Goal: Information Seeking & Learning: Learn about a topic

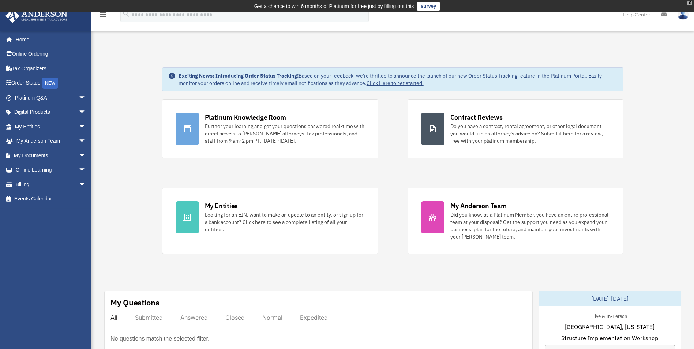
click at [689, 4] on div "X" at bounding box center [690, 3] width 5 height 4
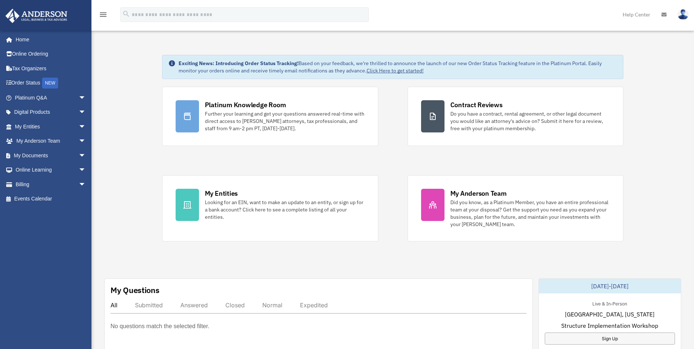
click at [686, 14] on img at bounding box center [683, 14] width 11 height 11
click at [79, 125] on span "arrow_drop_down" at bounding box center [86, 126] width 15 height 15
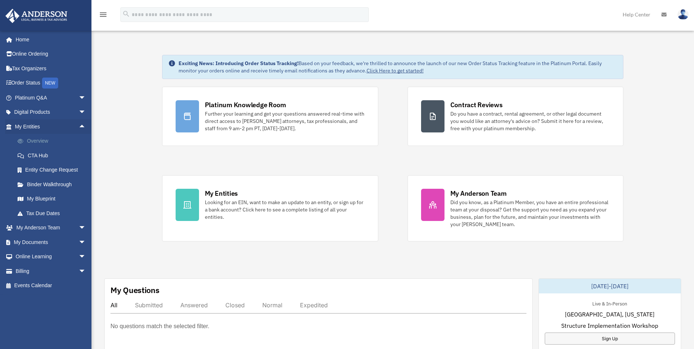
click at [46, 138] on link "Overview" at bounding box center [53, 141] width 87 height 15
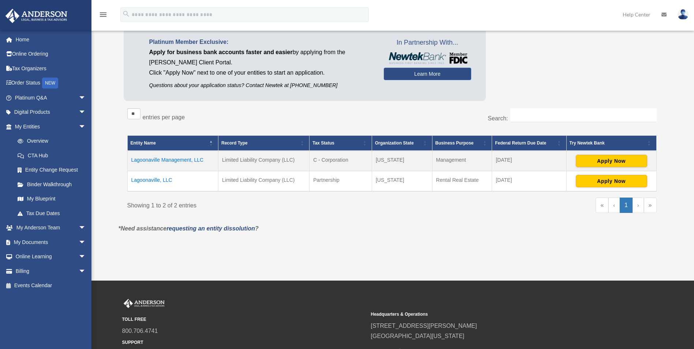
scroll to position [73, 0]
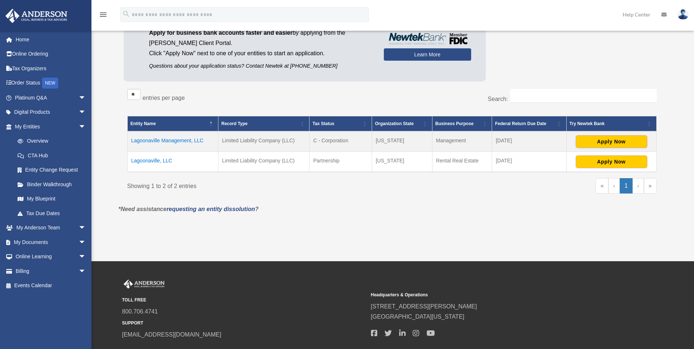
click at [152, 139] on td "Lagoonaville Management, LLC" at bounding box center [172, 141] width 91 height 21
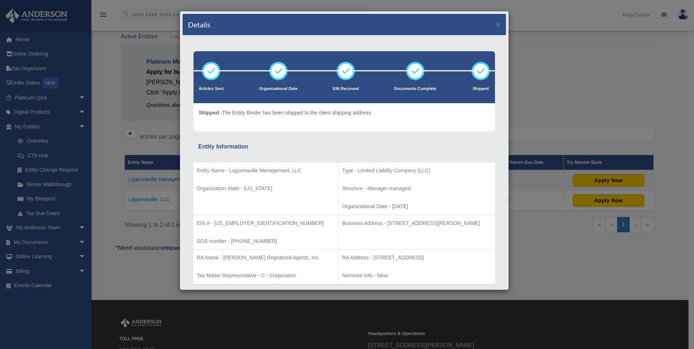
scroll to position [0, 0]
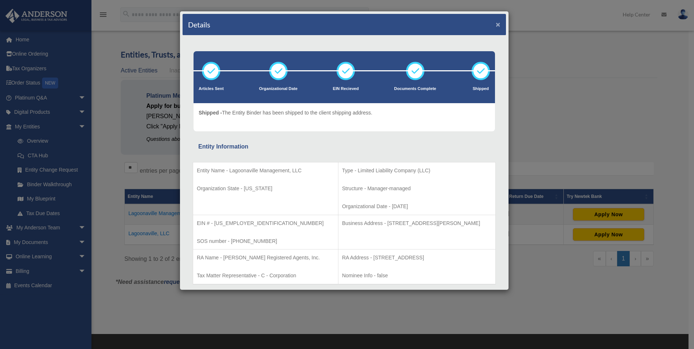
click at [496, 23] on button "×" at bounding box center [498, 25] width 5 height 8
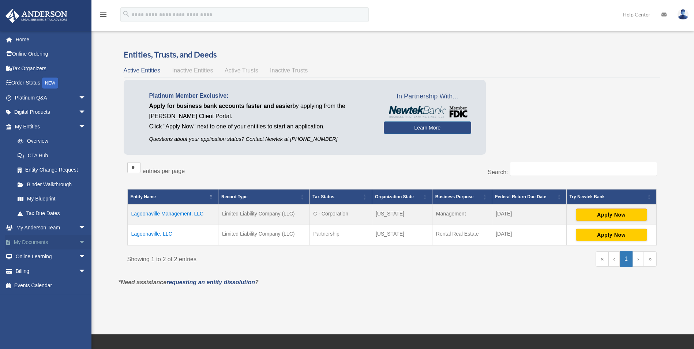
click at [79, 243] on span "arrow_drop_down" at bounding box center [86, 242] width 15 height 15
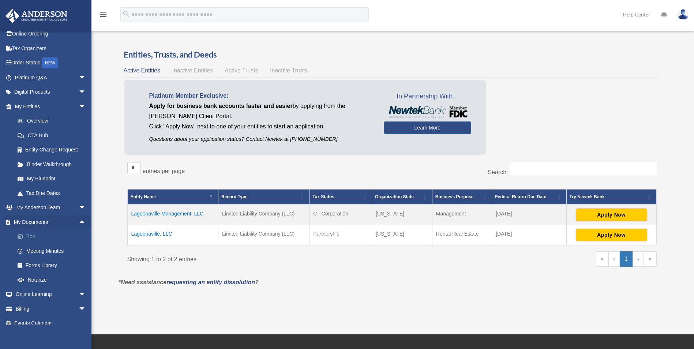
scroll to position [28, 0]
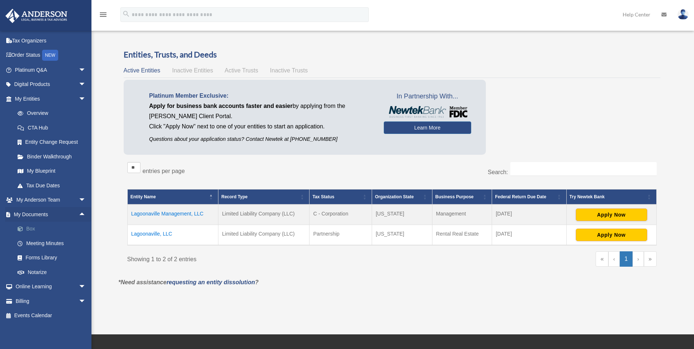
click at [30, 229] on link "Box" at bounding box center [53, 229] width 87 height 15
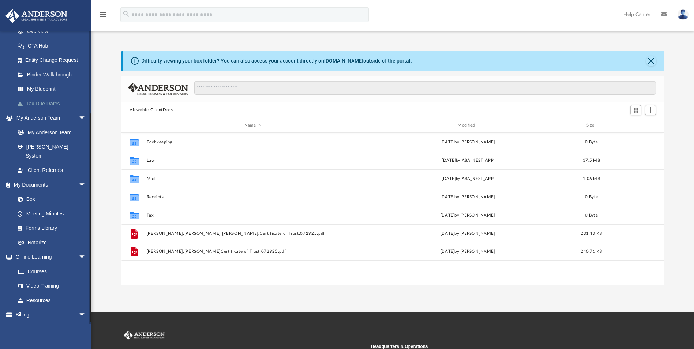
scroll to position [115, 0]
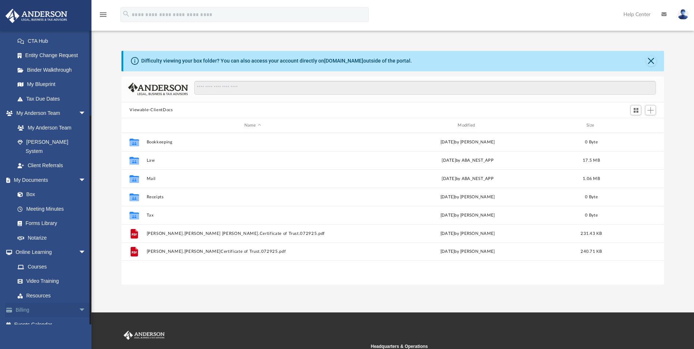
click at [79, 303] on span "arrow_drop_down" at bounding box center [86, 310] width 15 height 15
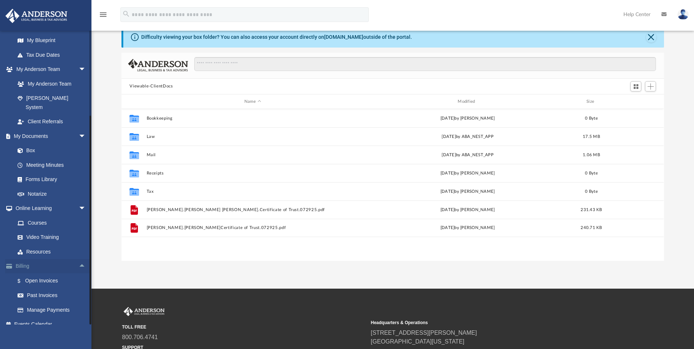
scroll to position [37, 0]
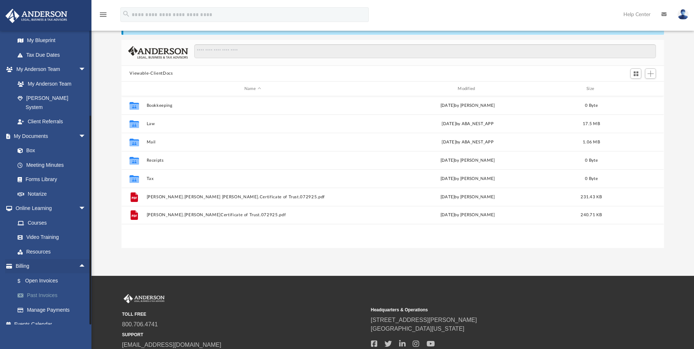
click at [51, 288] on link "Past Invoices" at bounding box center [53, 295] width 87 height 15
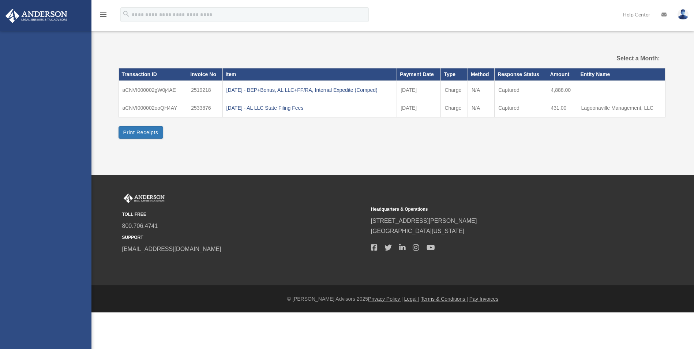
select select
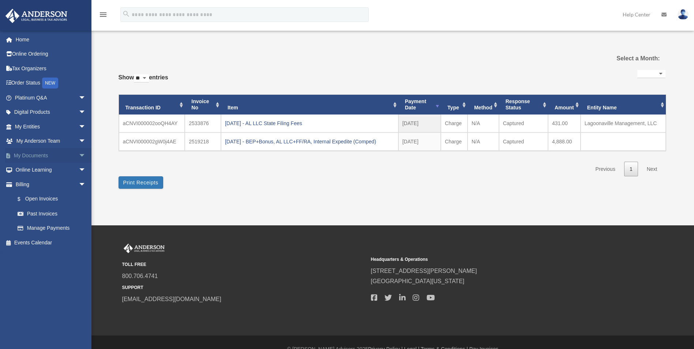
click at [79, 155] on span "arrow_drop_down" at bounding box center [86, 155] width 15 height 15
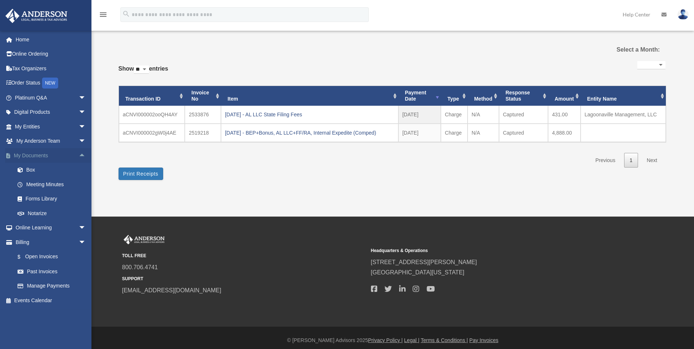
scroll to position [13, 0]
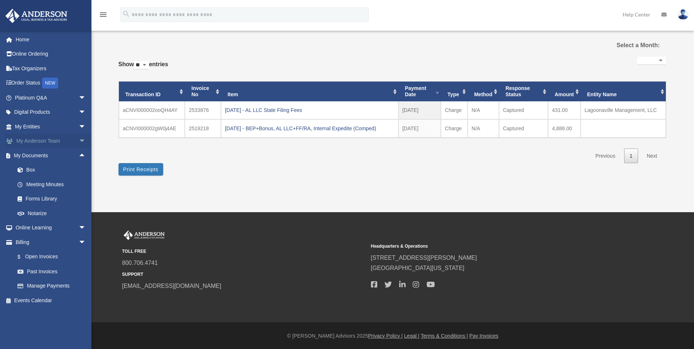
click at [79, 139] on span "arrow_drop_down" at bounding box center [86, 141] width 15 height 15
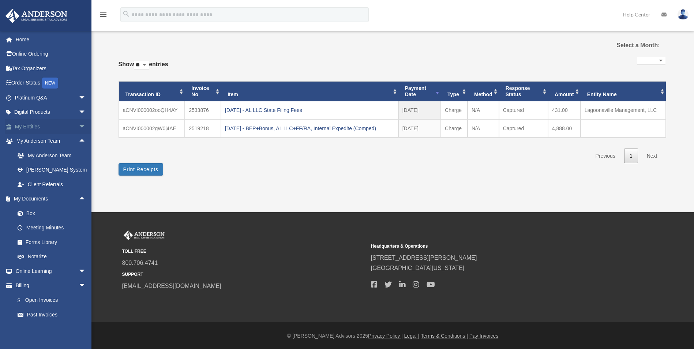
click at [79, 126] on span "arrow_drop_down" at bounding box center [86, 126] width 15 height 15
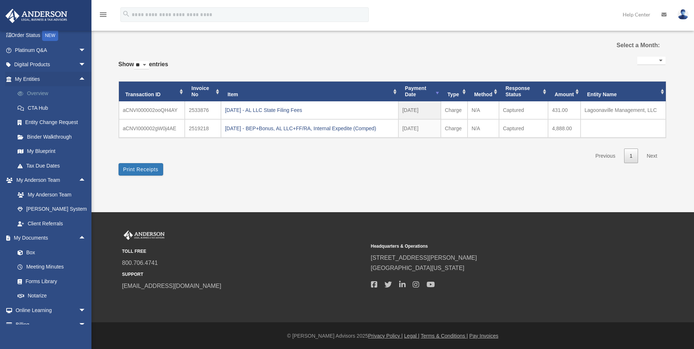
scroll to position [115, 0]
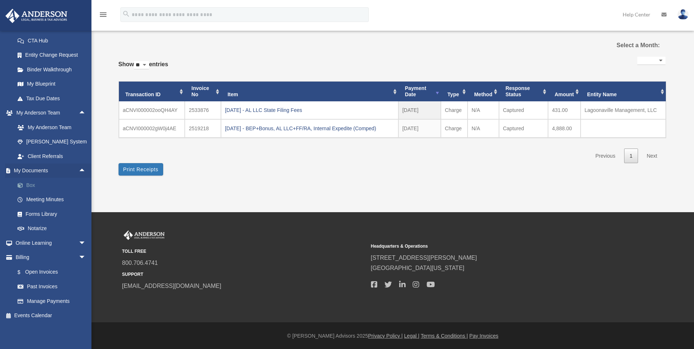
click at [32, 183] on link "Box" at bounding box center [53, 185] width 87 height 15
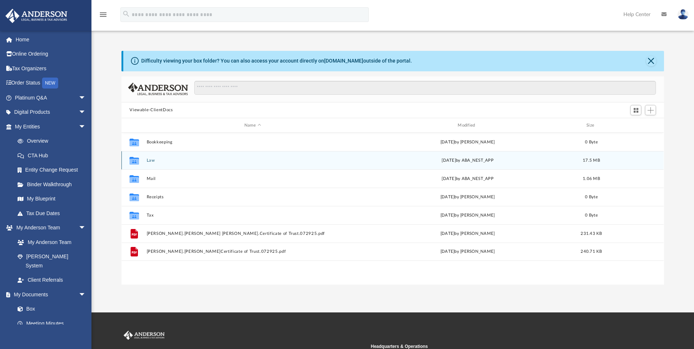
scroll to position [161, 537]
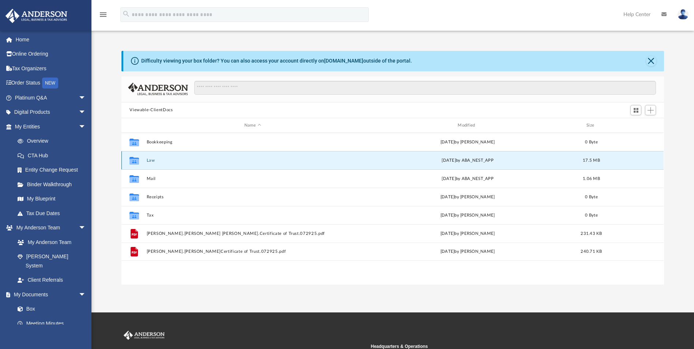
click at [156, 161] on button "Law" at bounding box center [253, 160] width 212 height 5
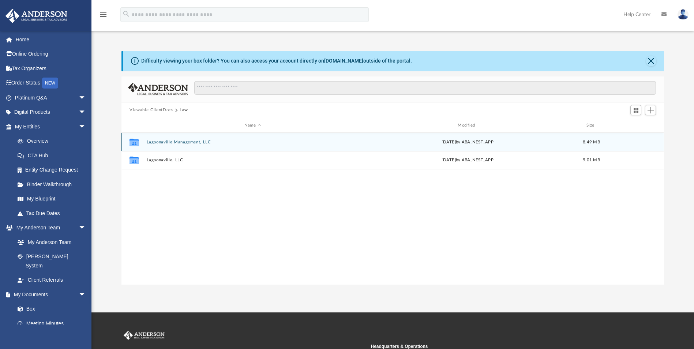
click at [189, 143] on button "Lagoonaville Management, LLC" at bounding box center [253, 142] width 212 height 5
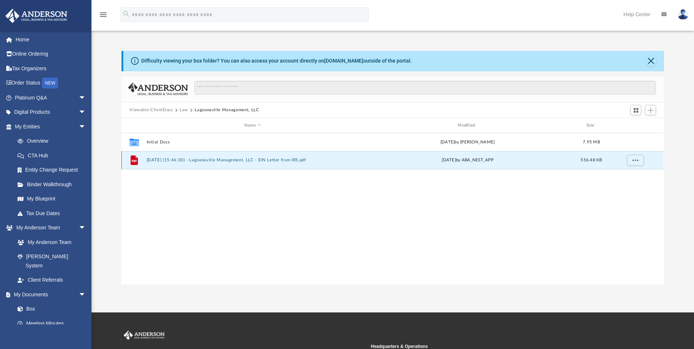
click at [214, 161] on button "2025.08.14 (15:46:30) - Lagoonaville Management, LLC - EIN Letter from IRS.pdf" at bounding box center [253, 160] width 212 height 5
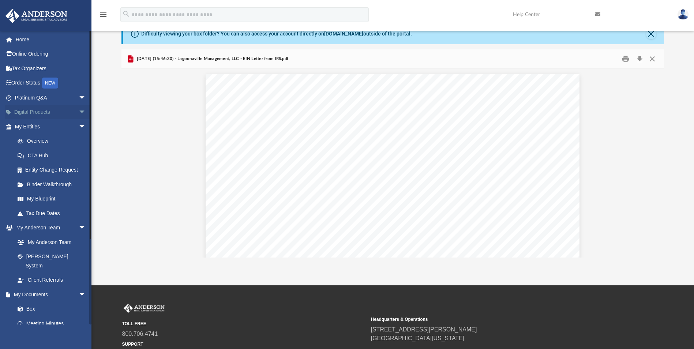
scroll to position [0, 0]
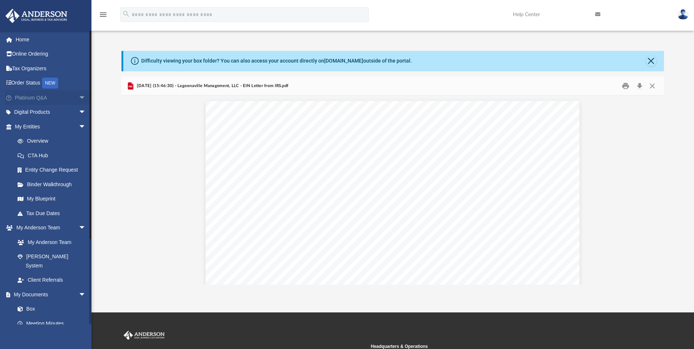
click at [79, 97] on span "arrow_drop_down" at bounding box center [86, 97] width 15 height 15
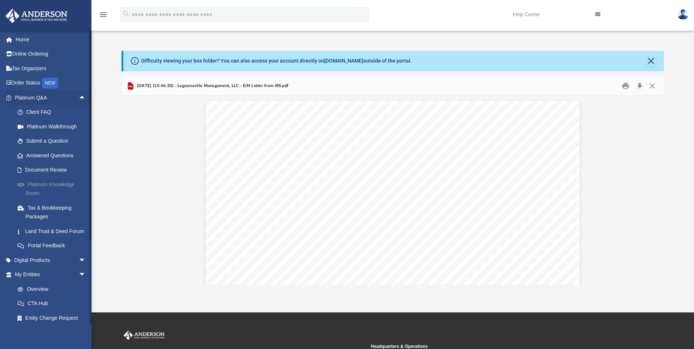
click at [60, 185] on link "Platinum Knowledge Room" at bounding box center [53, 188] width 87 height 23
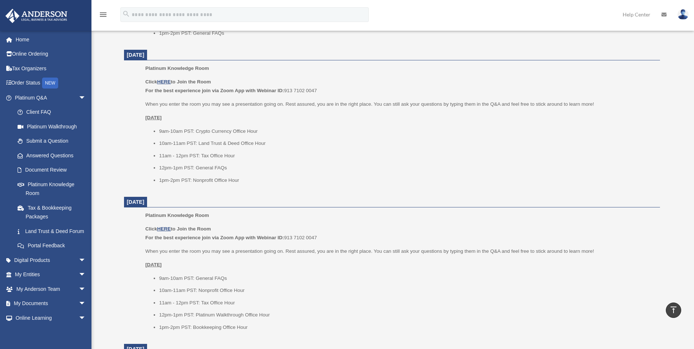
scroll to position [439, 0]
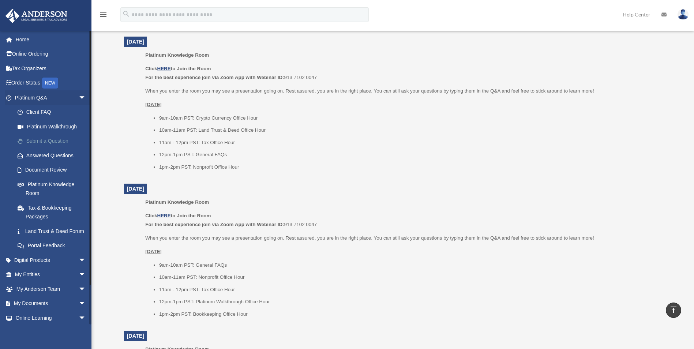
click at [49, 140] on link "Submit a Question" at bounding box center [53, 141] width 87 height 15
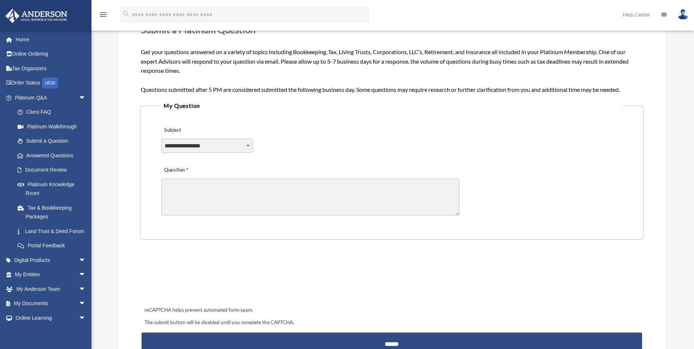
scroll to position [110, 0]
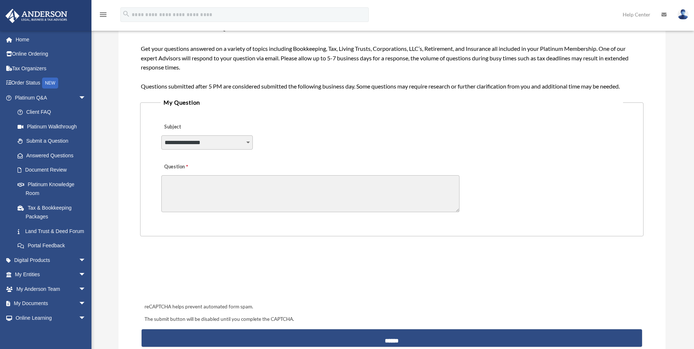
click at [247, 141] on select "**********" at bounding box center [207, 142] width 92 height 14
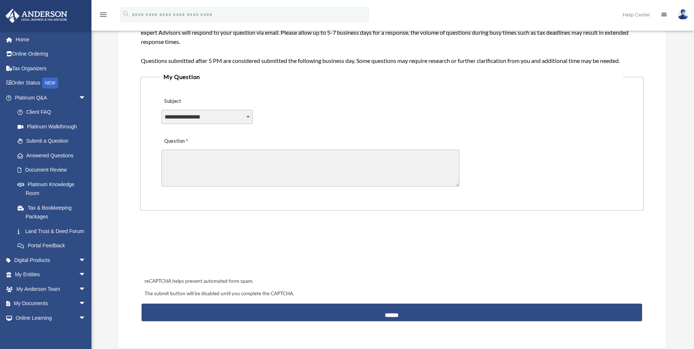
scroll to position [146, 0]
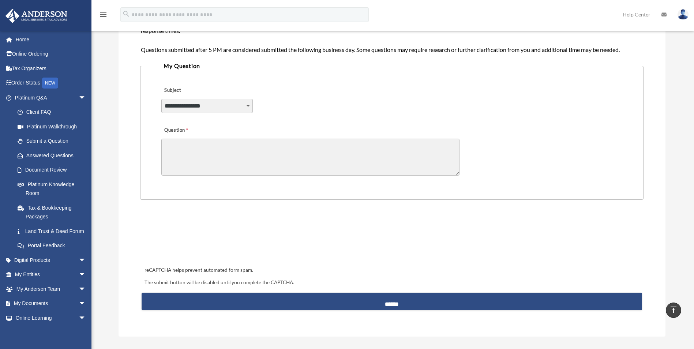
click at [251, 95] on div "**********" at bounding box center [392, 101] width 462 height 40
click at [249, 101] on select "**********" at bounding box center [207, 106] width 92 height 14
click at [39, 207] on link "Tax & Bookkeeping Packages" at bounding box center [53, 212] width 87 height 23
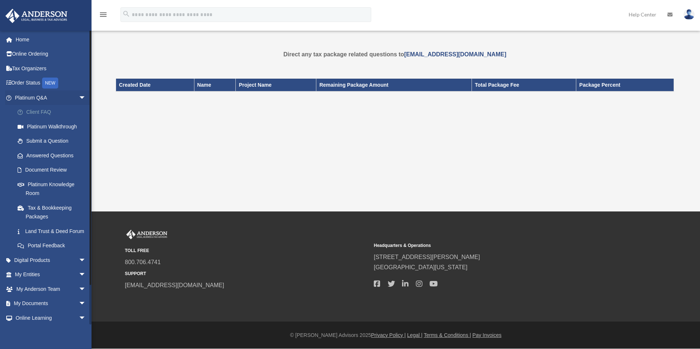
click at [43, 112] on link "Client FAQ" at bounding box center [53, 112] width 87 height 15
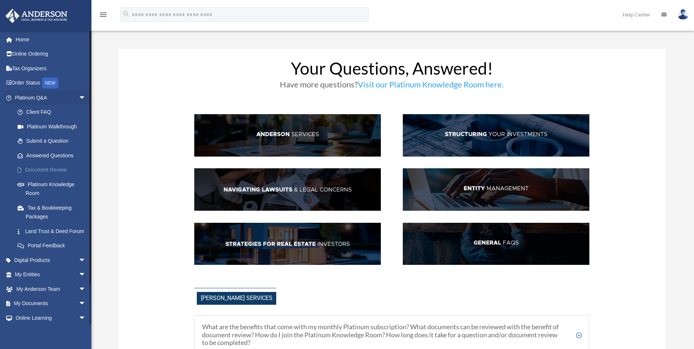
click at [50, 165] on link "Document Review" at bounding box center [53, 170] width 87 height 15
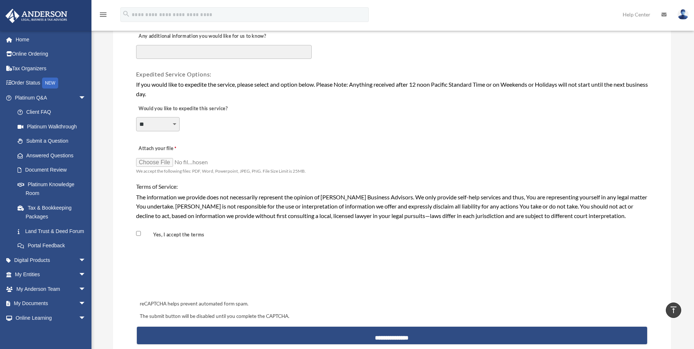
scroll to position [513, 0]
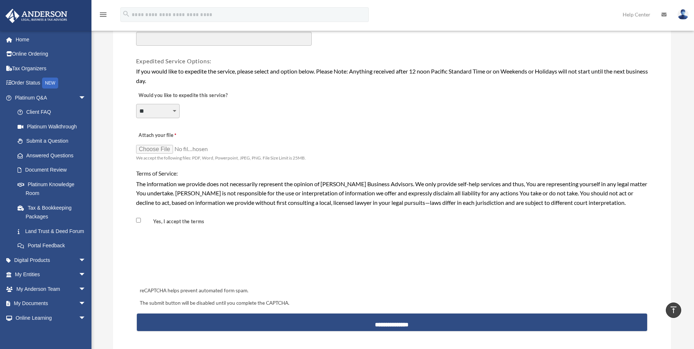
click at [173, 113] on select "**********" at bounding box center [158, 111] width 44 height 14
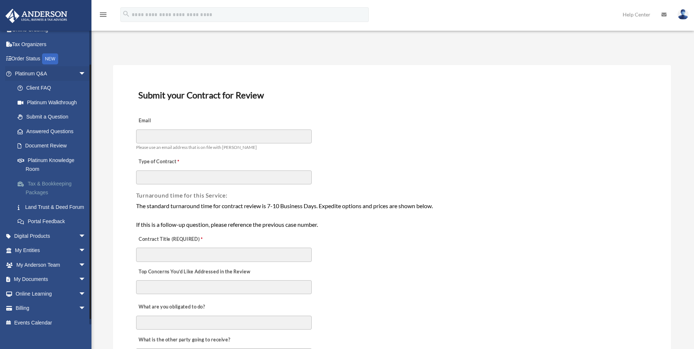
scroll to position [37, 0]
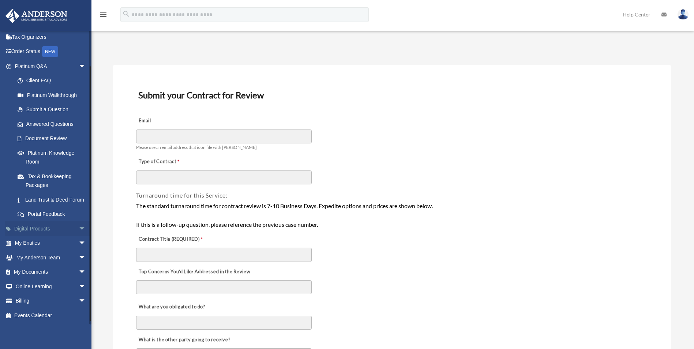
click at [31, 231] on link "Digital Products arrow_drop_down" at bounding box center [51, 228] width 92 height 15
click at [79, 230] on span "arrow_drop_down" at bounding box center [86, 228] width 15 height 15
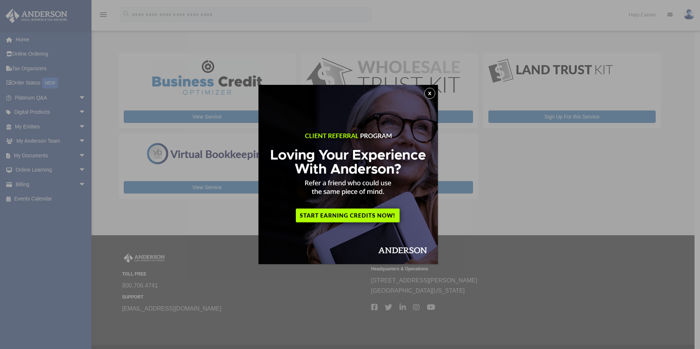
click at [429, 92] on button "x" at bounding box center [429, 93] width 11 height 11
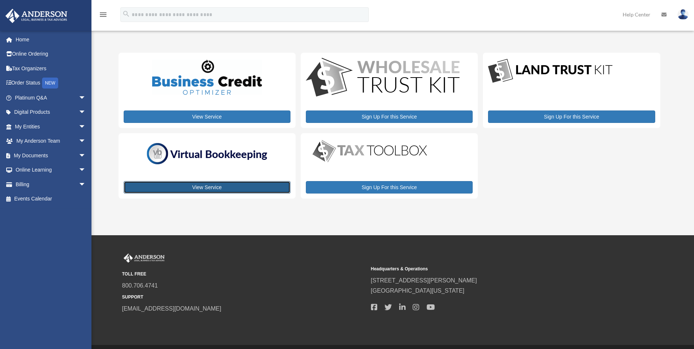
click at [211, 185] on link "View Service" at bounding box center [207, 187] width 167 height 12
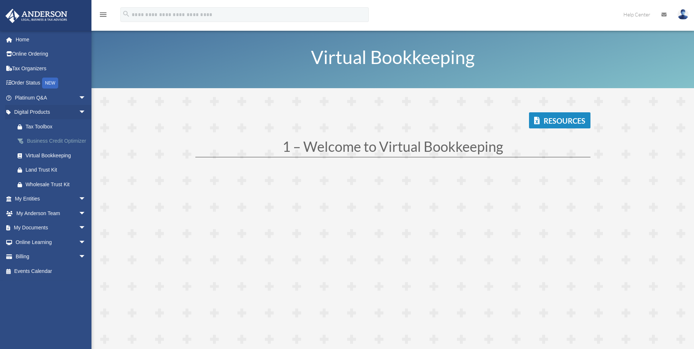
click at [41, 142] on div "Business Credit Optimizer" at bounding box center [57, 141] width 62 height 9
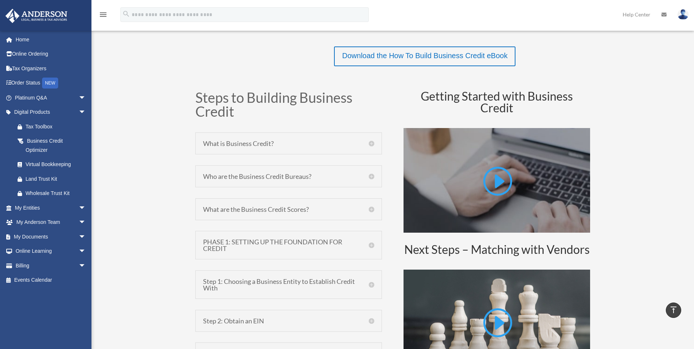
scroll to position [329, 0]
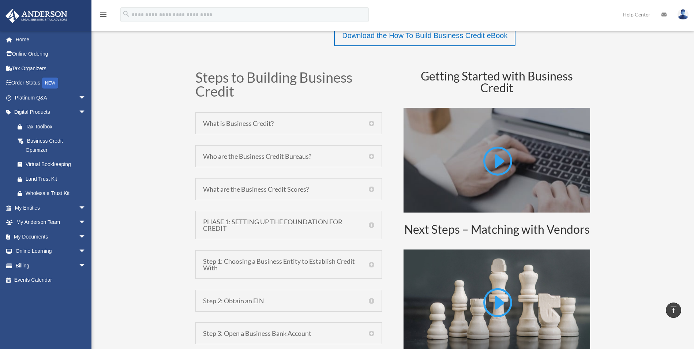
click at [372, 122] on h5 "What is Business Credit?" at bounding box center [288, 123] width 171 height 7
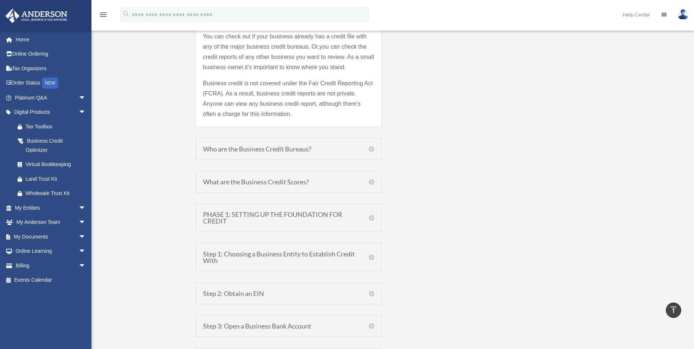
scroll to position [769, 0]
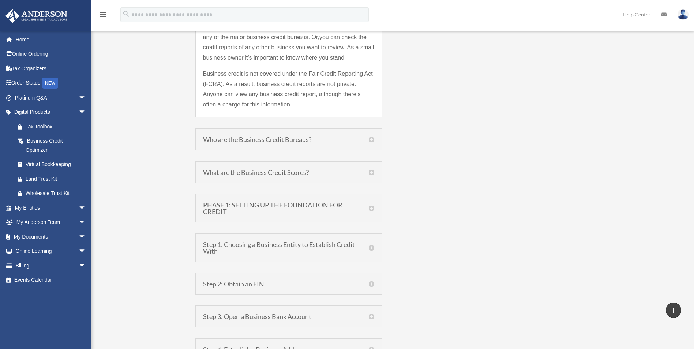
click at [279, 138] on h5 "Who are the Business Credit Bureaus?" at bounding box center [288, 139] width 171 height 7
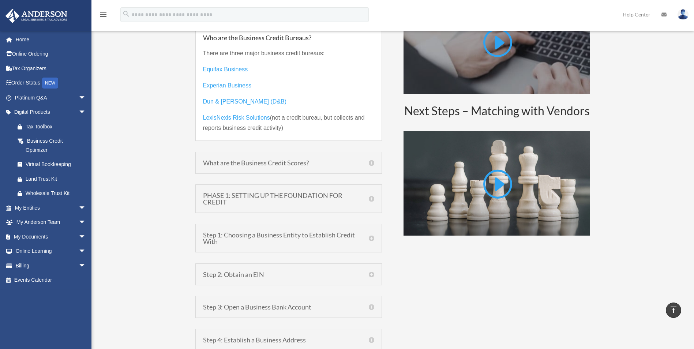
scroll to position [457, 0]
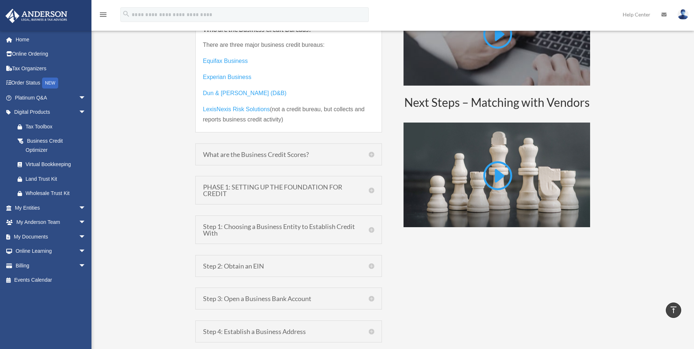
click at [272, 152] on h5 "What are the Business Credit Scores?" at bounding box center [288, 154] width 171 height 7
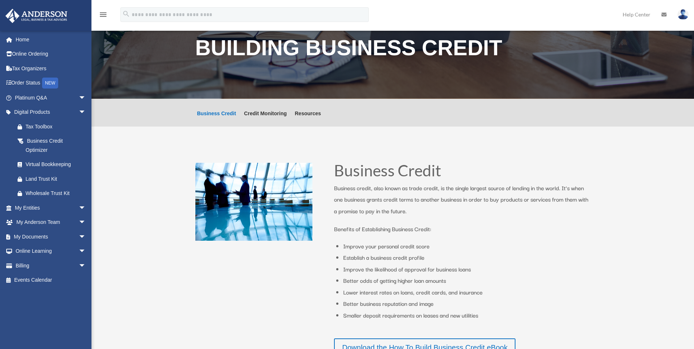
scroll to position [0, 0]
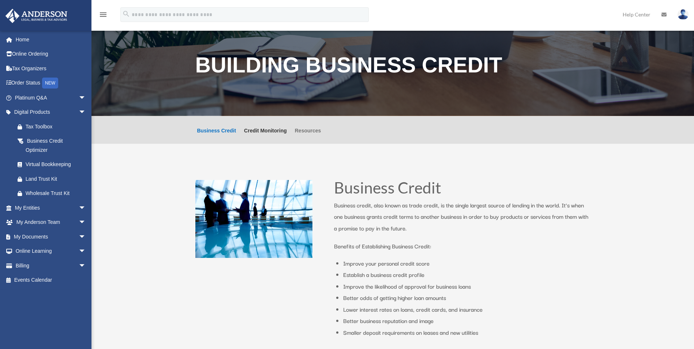
click at [301, 130] on link "Resources" at bounding box center [308, 136] width 26 height 16
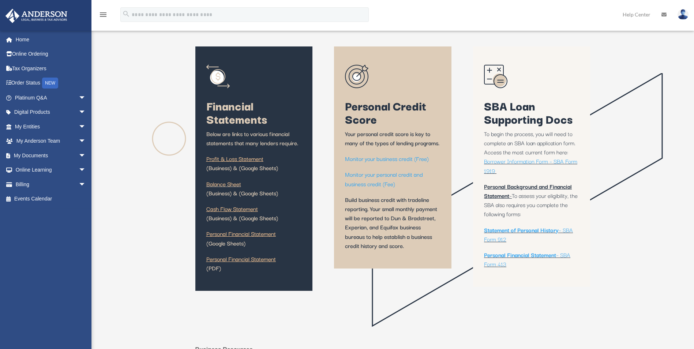
scroll to position [146, 0]
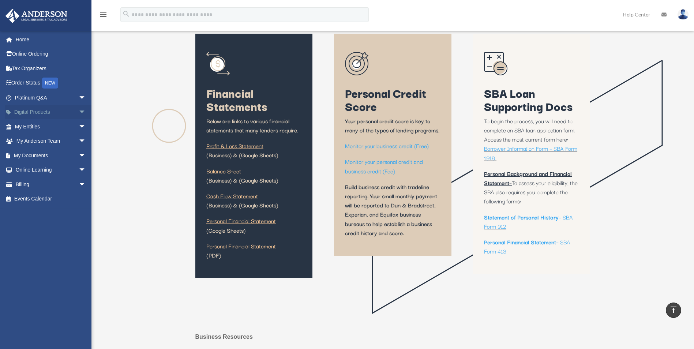
click at [41, 111] on link "Digital Products arrow_drop_down" at bounding box center [51, 112] width 92 height 15
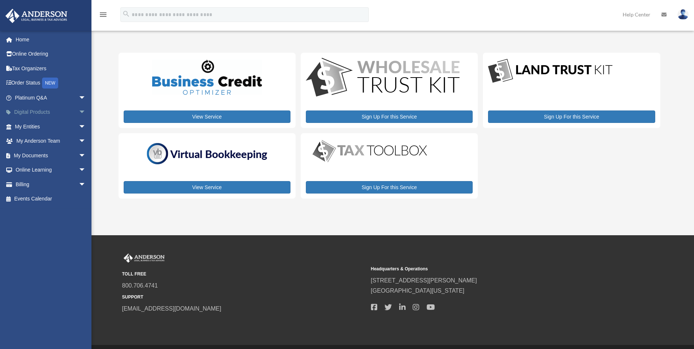
click at [79, 114] on span "arrow_drop_down" at bounding box center [86, 112] width 15 height 15
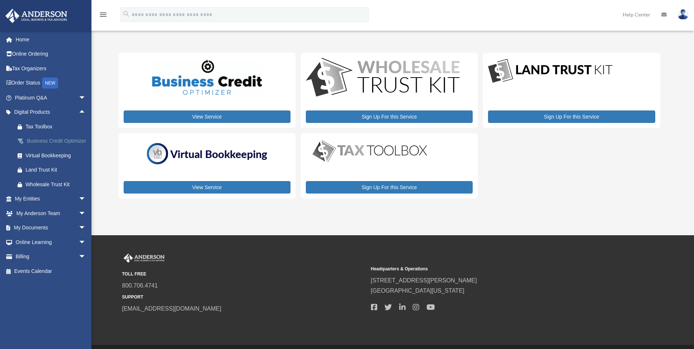
click at [45, 142] on div "Business Credit Optimizer" at bounding box center [57, 141] width 62 height 9
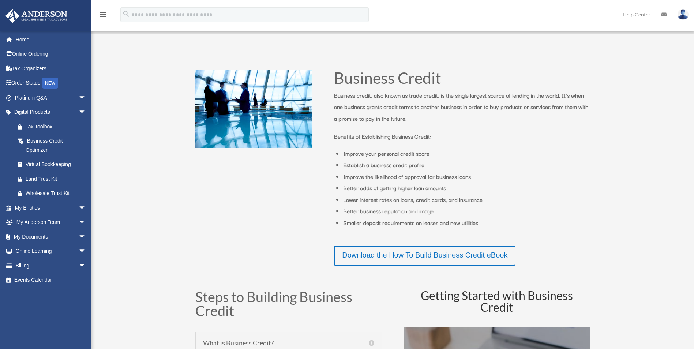
scroll to position [146, 0]
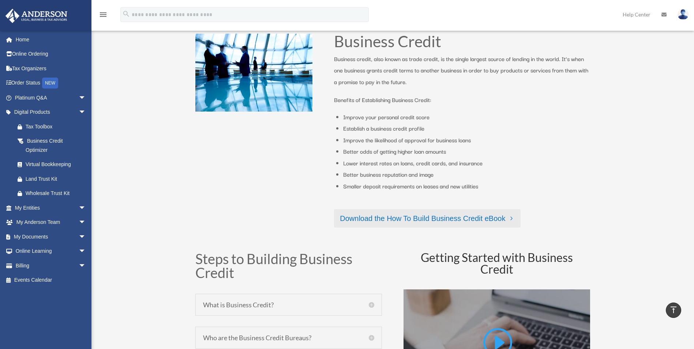
click at [399, 218] on link "Download the How To Build Business Credit eBook" at bounding box center [427, 218] width 187 height 18
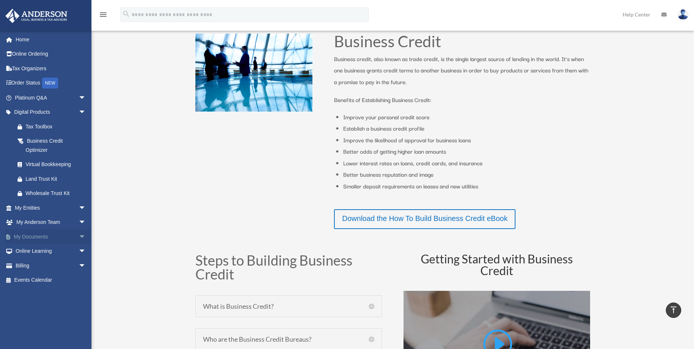
click at [79, 237] on span "arrow_drop_down" at bounding box center [86, 237] width 15 height 15
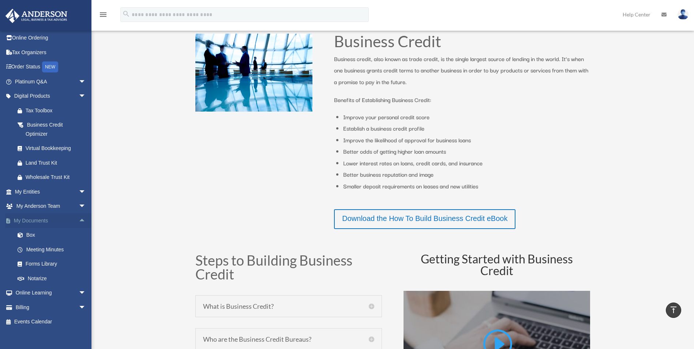
scroll to position [22, 0]
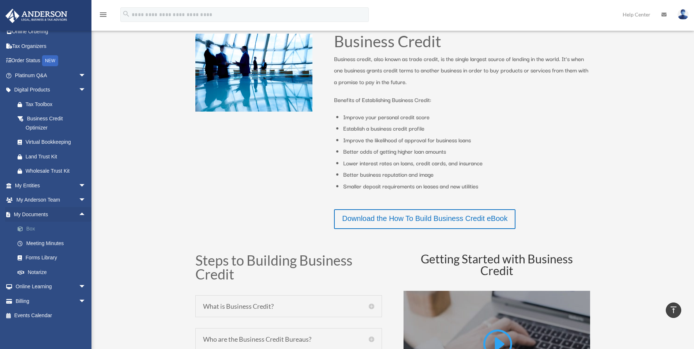
click at [34, 230] on link "Box" at bounding box center [53, 229] width 87 height 15
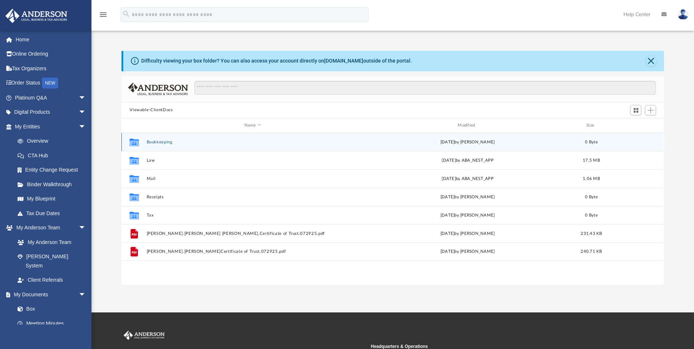
scroll to position [37, 0]
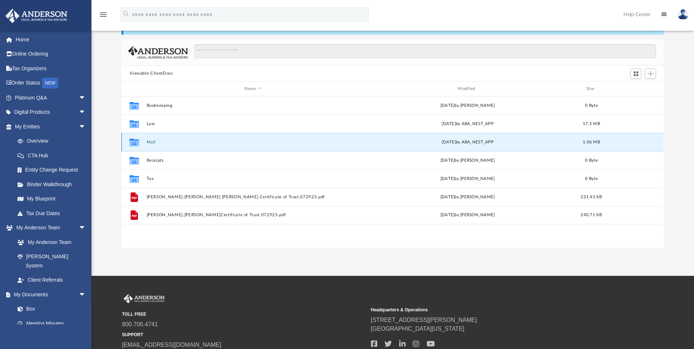
click at [147, 141] on button "Mail" at bounding box center [253, 142] width 212 height 5
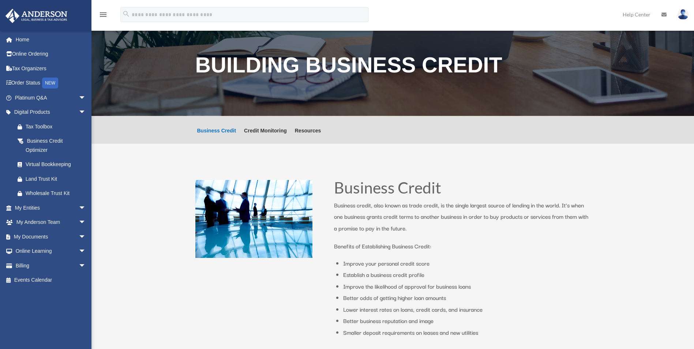
scroll to position [146, 0]
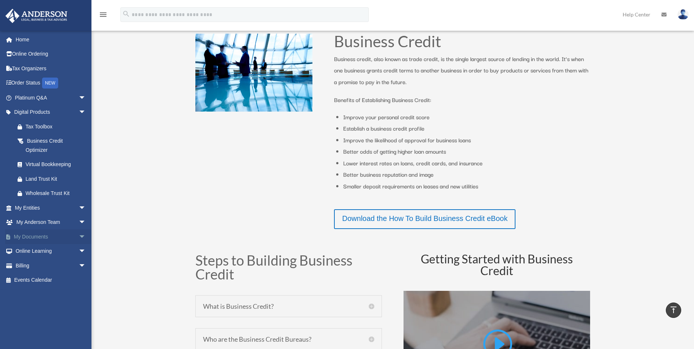
click at [79, 235] on span "arrow_drop_down" at bounding box center [86, 237] width 15 height 15
click at [44, 251] on link "Box" at bounding box center [53, 251] width 87 height 15
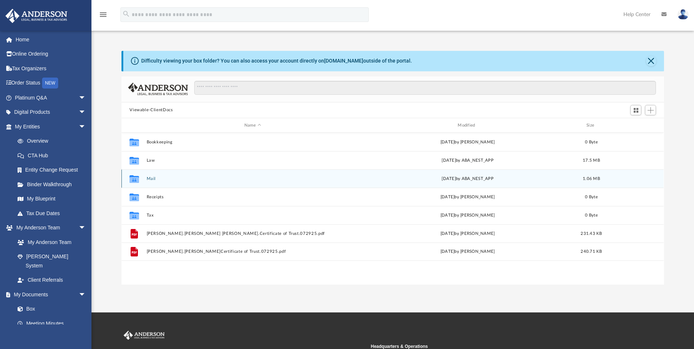
scroll to position [161, 537]
click at [150, 180] on button "Mail" at bounding box center [253, 178] width 212 height 5
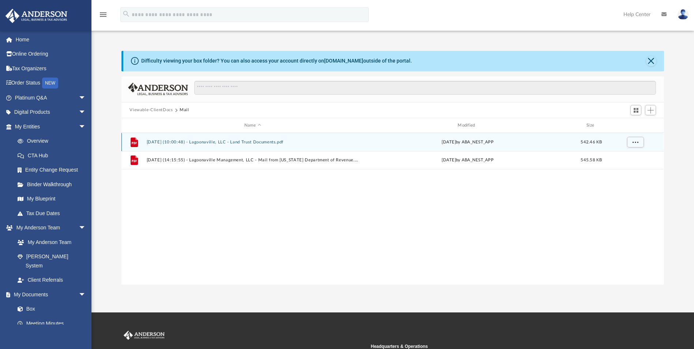
click at [265, 142] on button "[DATE] (10:00:48) - Lagoonaville, LLC - Land Trust Documents.pdf" at bounding box center [253, 142] width 212 height 5
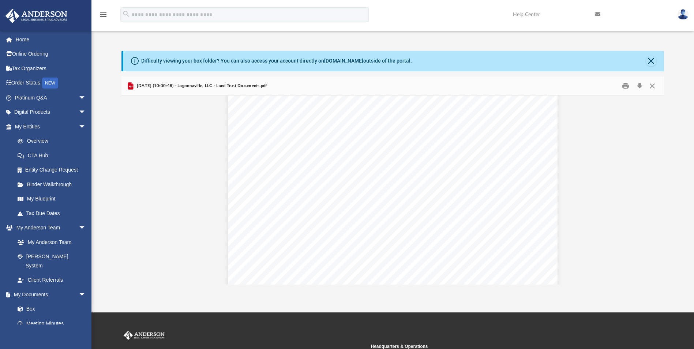
scroll to position [0, 0]
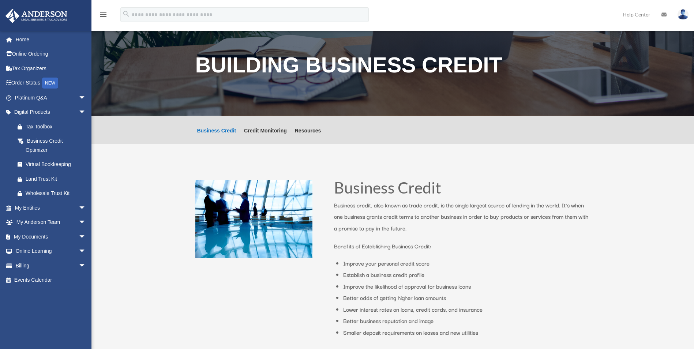
scroll to position [146, 0]
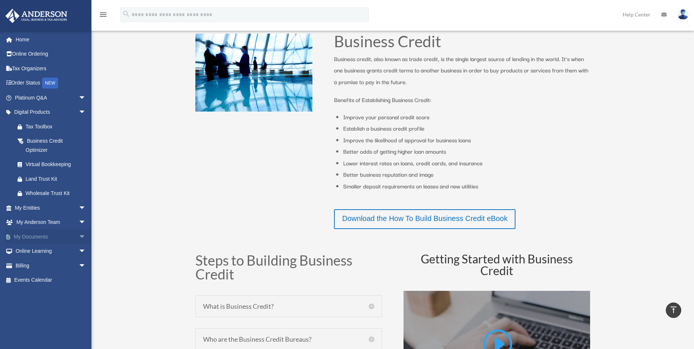
click at [79, 239] on span "arrow_drop_down" at bounding box center [86, 237] width 15 height 15
click at [38, 249] on link "Box" at bounding box center [53, 251] width 87 height 15
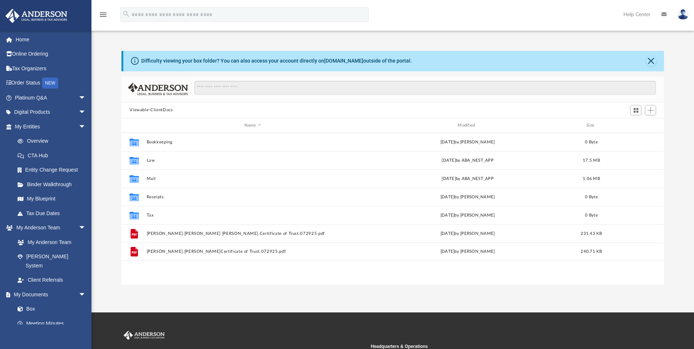
scroll to position [161, 537]
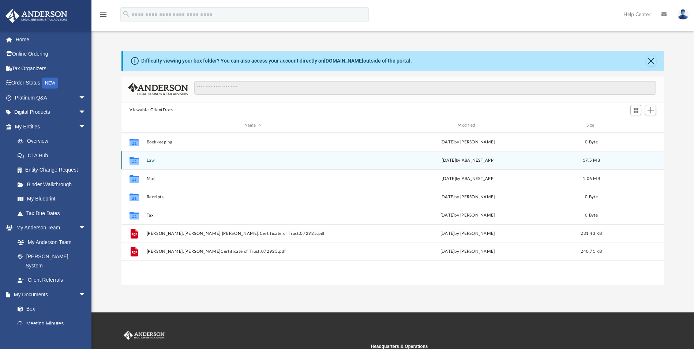
click at [161, 163] on button "Law" at bounding box center [253, 160] width 212 height 5
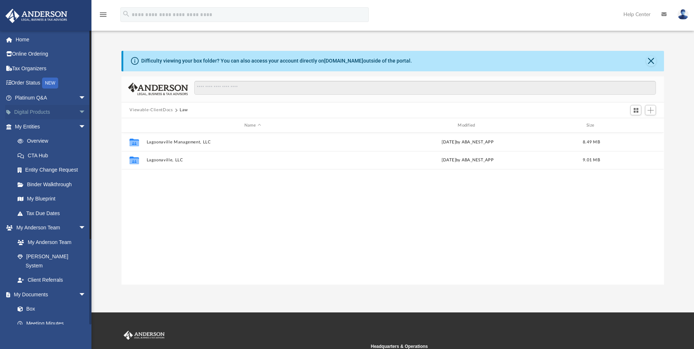
click at [79, 111] on span "arrow_drop_down" at bounding box center [86, 112] width 15 height 15
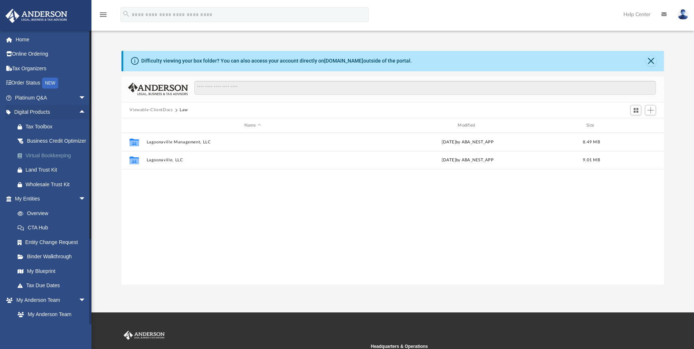
click at [49, 160] on div "Virtual Bookkeeping" at bounding box center [57, 155] width 62 height 9
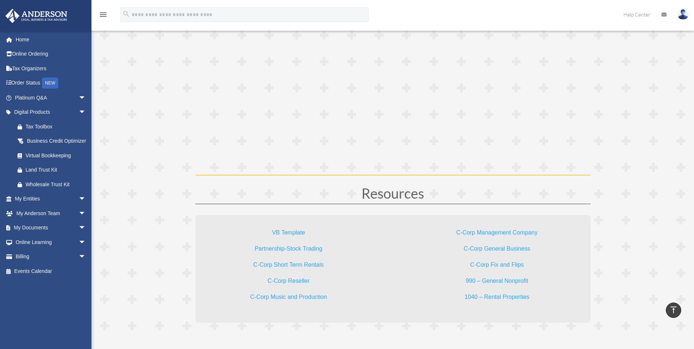
scroll to position [2050, 0]
click at [296, 267] on link "C-Corp Short Term Rentals" at bounding box center [288, 267] width 71 height 10
